Goal: Check status: Check status

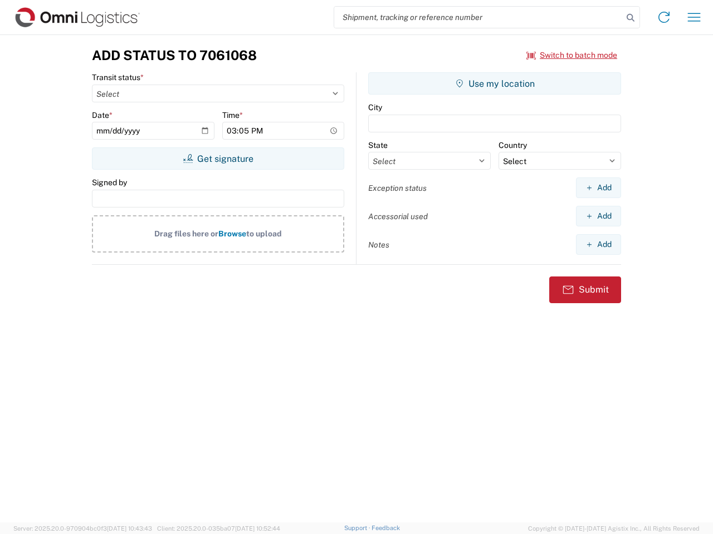
click at [478, 17] on input "search" at bounding box center [478, 17] width 288 height 21
click at [630, 18] on icon at bounding box center [630, 18] width 16 height 16
click at [664, 17] on icon at bounding box center [664, 17] width 18 height 18
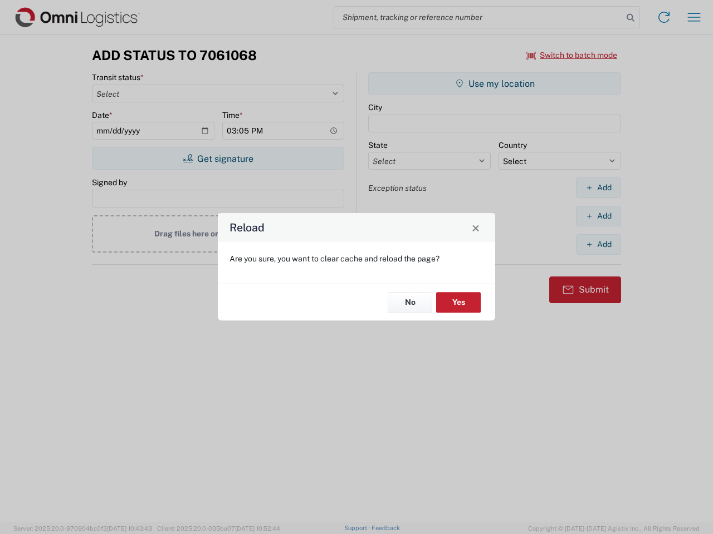
click at [572, 55] on div "Reload Are you sure, you want to clear cache and reload the page? No Yes" at bounding box center [356, 267] width 713 height 534
click at [218, 159] on div "Reload Are you sure, you want to clear cache and reload the page? No Yes" at bounding box center [356, 267] width 713 height 534
click at [494, 84] on div "Reload Are you sure, you want to clear cache and reload the page? No Yes" at bounding box center [356, 267] width 713 height 534
click at [598, 188] on div "Reload Are you sure, you want to clear cache and reload the page? No Yes" at bounding box center [356, 267] width 713 height 534
click at [598, 216] on div "Reload Are you sure, you want to clear cache and reload the page? No Yes" at bounding box center [356, 267] width 713 height 534
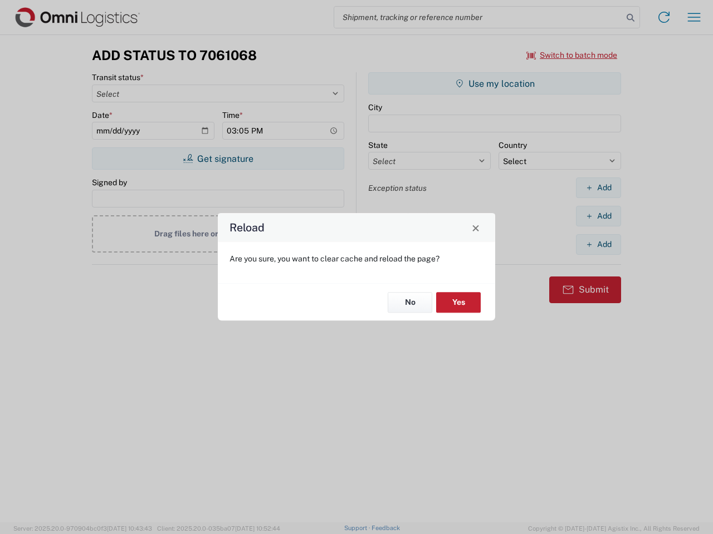
click at [598, 244] on div "Reload Are you sure, you want to clear cache and reload the page? No Yes" at bounding box center [356, 267] width 713 height 534
